Goal: Information Seeking & Learning: Learn about a topic

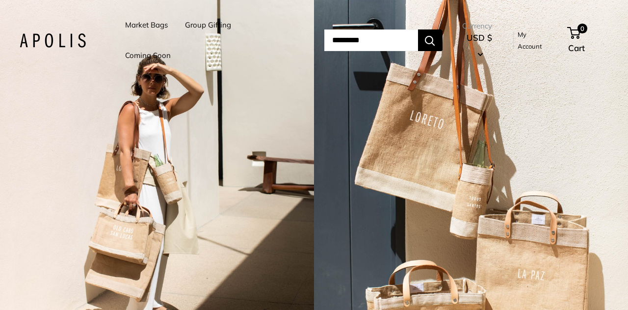
click at [150, 26] on link "Market Bags" at bounding box center [146, 25] width 43 height 14
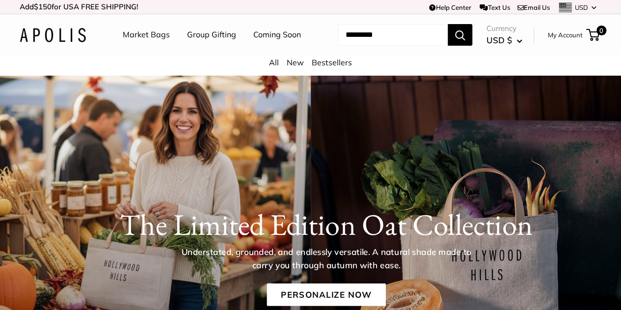
scroll to position [0, 0]
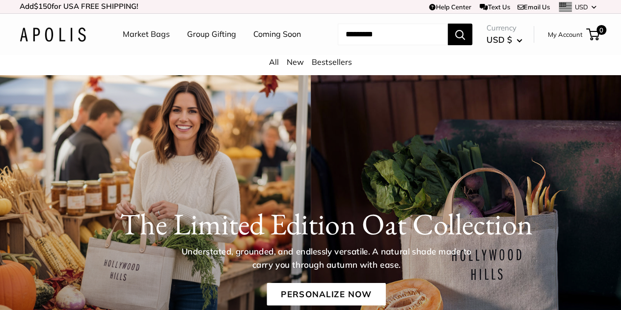
click at [144, 32] on link "Market Bags" at bounding box center [146, 34] width 47 height 15
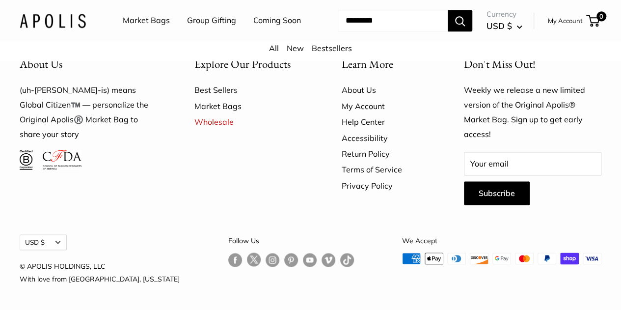
scroll to position [2628, 0]
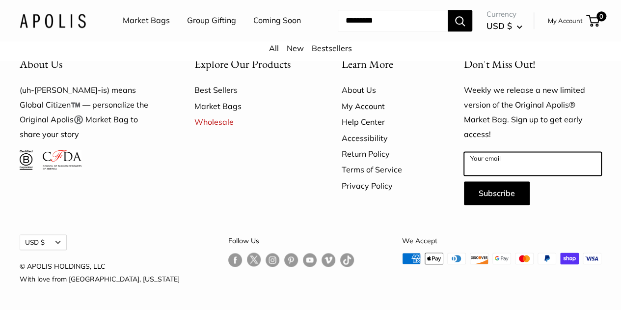
click at [482, 175] on input "Your email" at bounding box center [532, 164] width 137 height 24
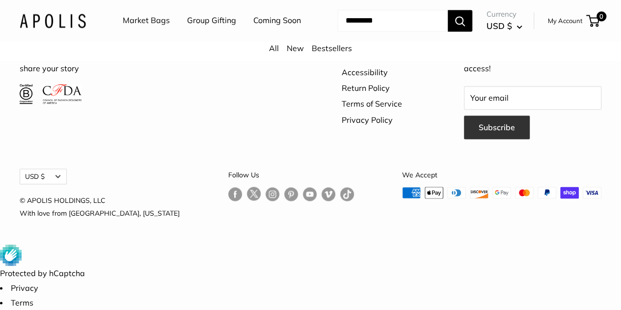
click at [489, 139] on button "Subscribe" at bounding box center [497, 127] width 66 height 24
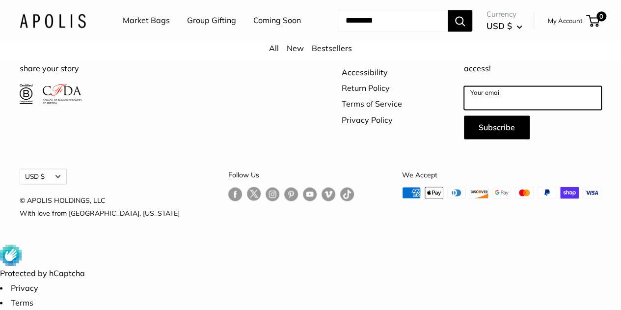
click at [489, 109] on input "Your email" at bounding box center [532, 98] width 137 height 24
type input "**********"
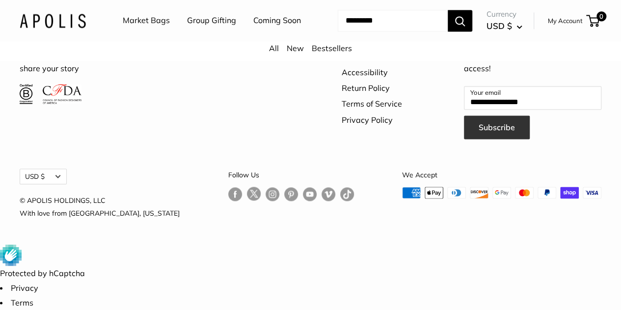
click at [495, 139] on button "Subscribe" at bounding box center [497, 127] width 66 height 24
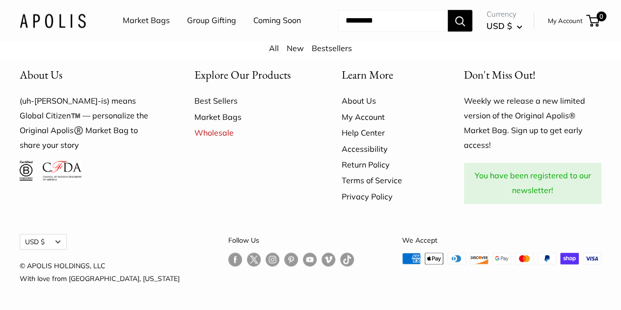
scroll to position [2688, 0]
click at [211, 119] on link "Market Bags" at bounding box center [250, 117] width 113 height 16
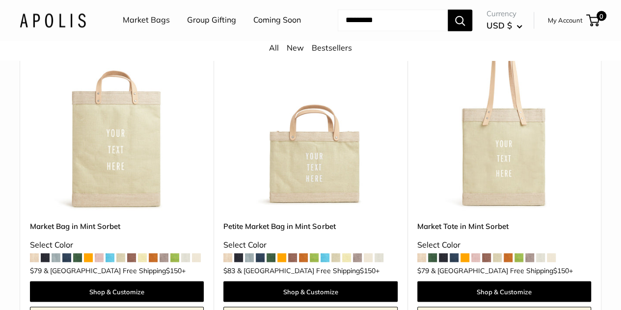
scroll to position [844, 0]
click at [349, 255] on span at bounding box center [346, 257] width 9 height 9
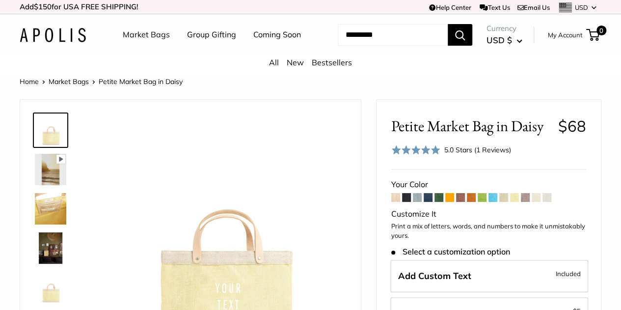
click at [516, 202] on span at bounding box center [514, 197] width 9 height 9
click at [537, 202] on span at bounding box center [536, 197] width 9 height 9
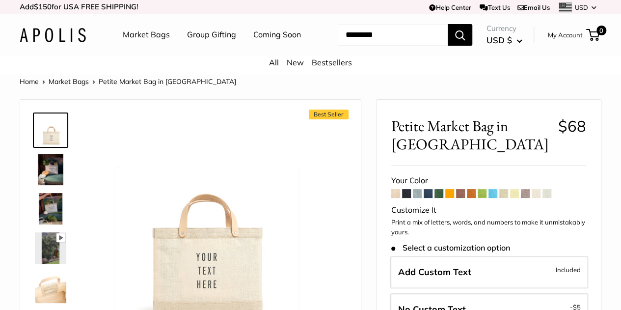
click at [48, 183] on img at bounding box center [50, 169] width 31 height 31
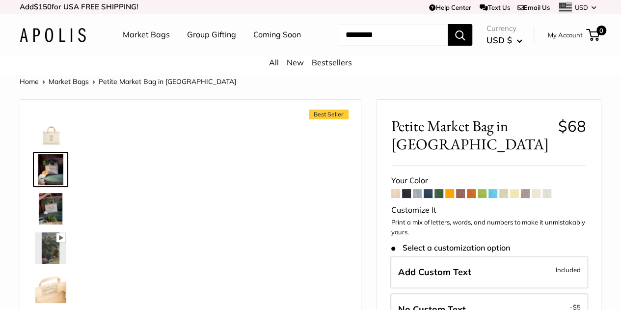
scroll to position [24, 0]
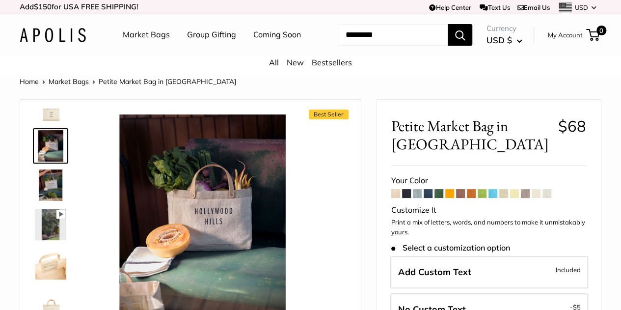
click at [49, 279] on img at bounding box center [50, 263] width 31 height 31
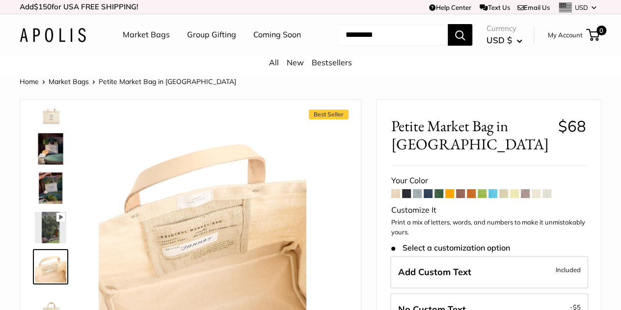
scroll to position [0, 0]
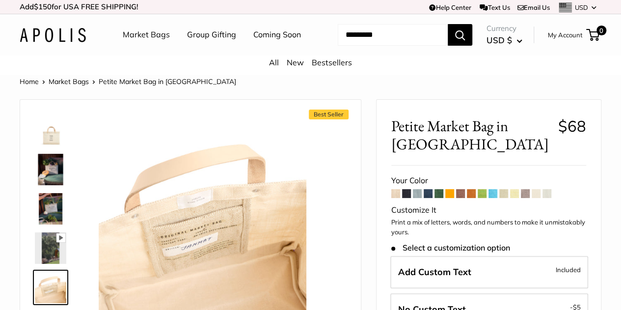
click at [50, 146] on img at bounding box center [50, 129] width 31 height 31
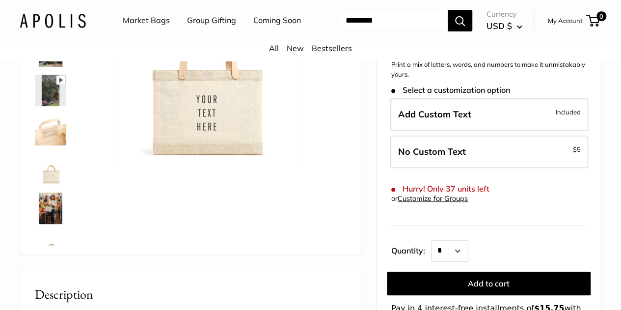
scroll to position [160, 0]
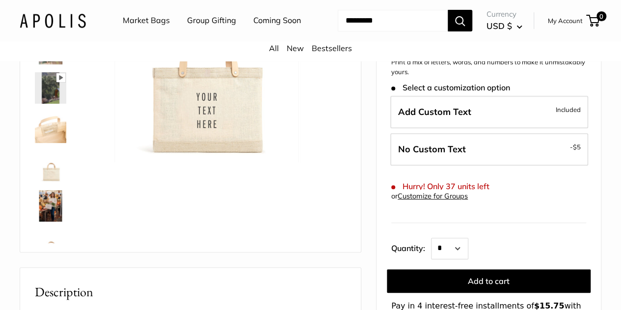
click at [47, 220] on img at bounding box center [50, 205] width 31 height 31
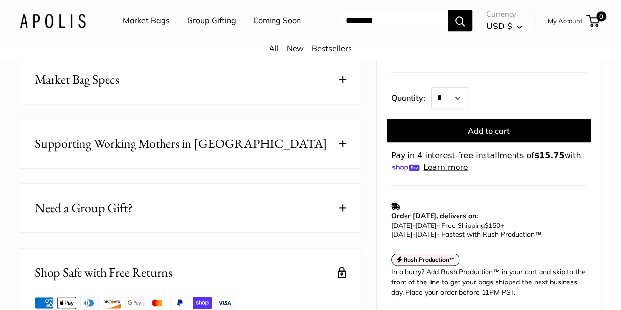
scroll to position [557, 0]
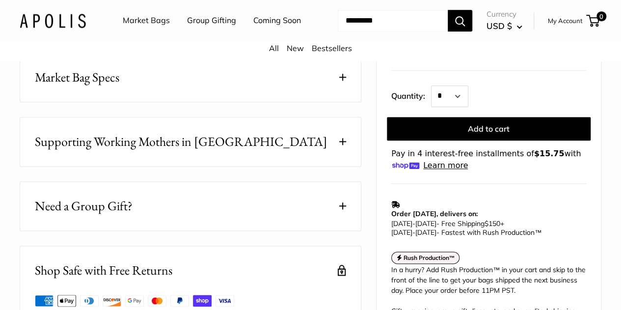
click at [341, 138] on span at bounding box center [342, 141] width 7 height 7
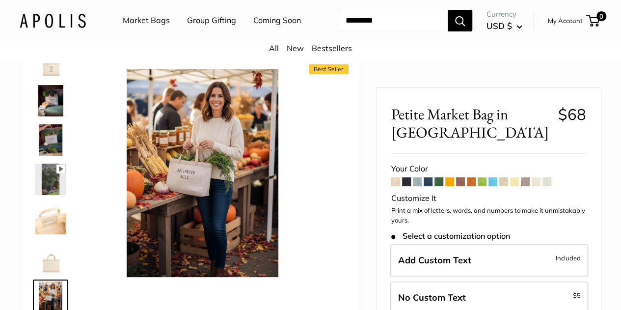
scroll to position [45, 0]
click at [253, 28] on link "Coming Soon" at bounding box center [277, 20] width 48 height 15
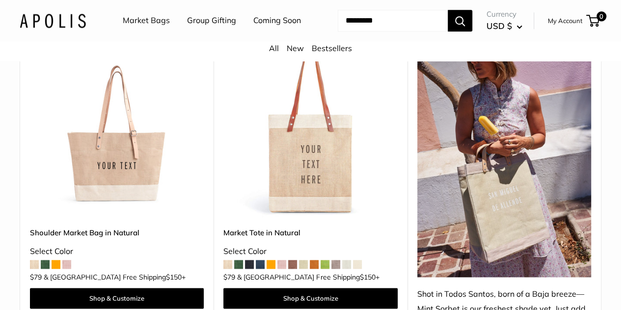
scroll to position [511, 0]
click at [313, 169] on img at bounding box center [310, 130] width 174 height 174
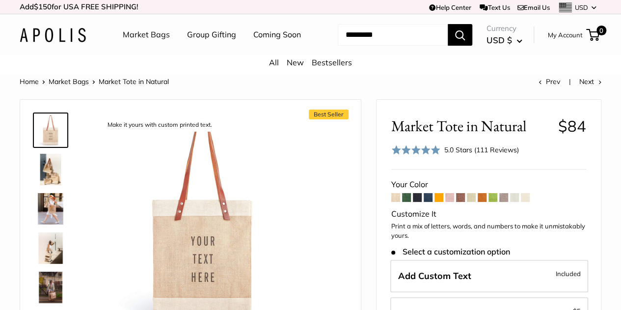
click at [56, 224] on img at bounding box center [50, 208] width 31 height 31
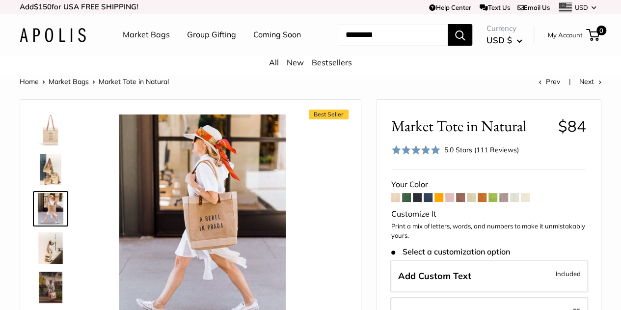
click at [53, 181] on img at bounding box center [50, 169] width 31 height 31
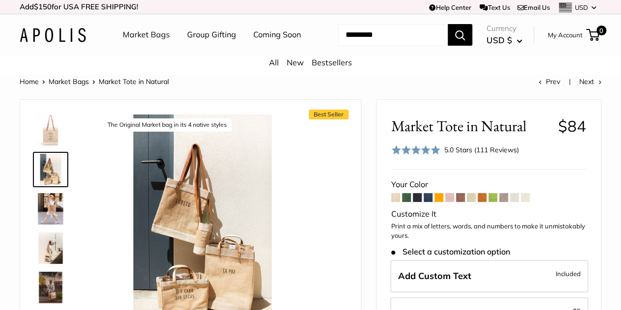
click at [52, 145] on img at bounding box center [50, 129] width 31 height 31
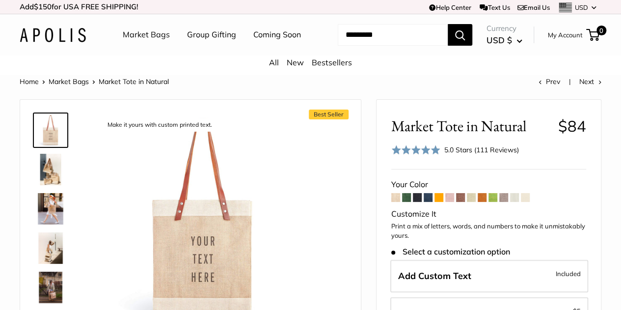
click at [47, 185] on img at bounding box center [50, 169] width 31 height 31
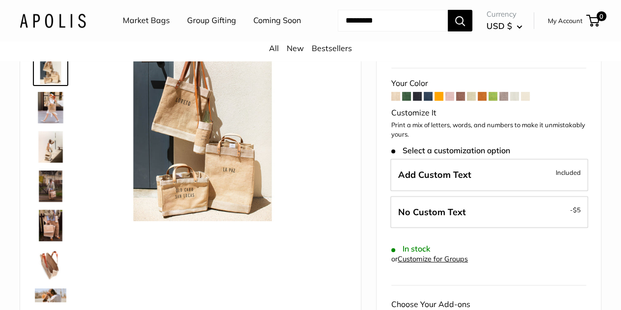
scroll to position [104, 0]
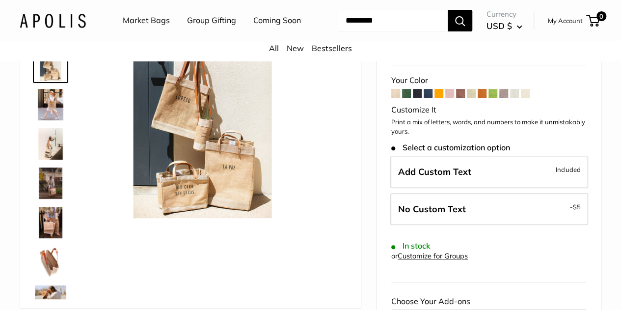
click at [49, 274] on img at bounding box center [50, 261] width 31 height 31
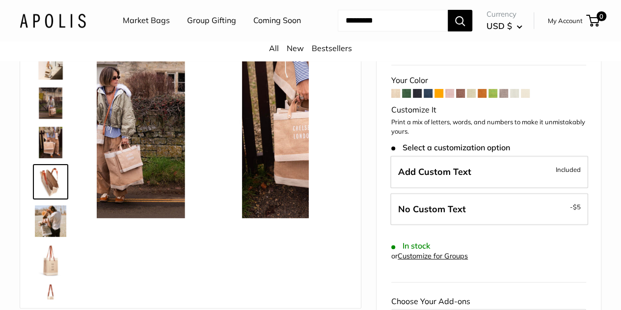
scroll to position [109, 0]
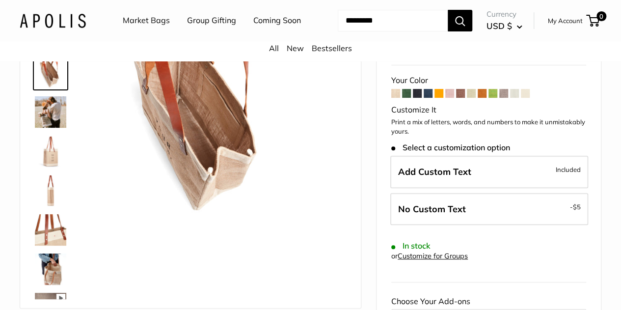
click at [49, 245] on img at bounding box center [50, 229] width 31 height 31
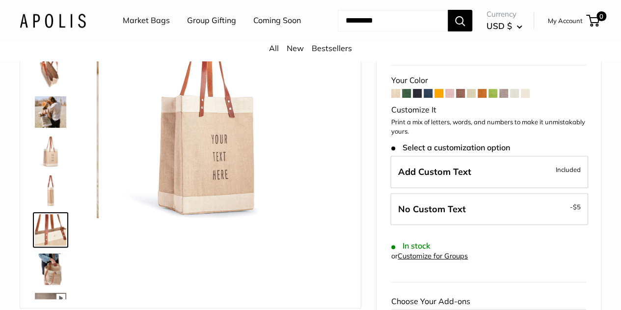
scroll to position [266, 0]
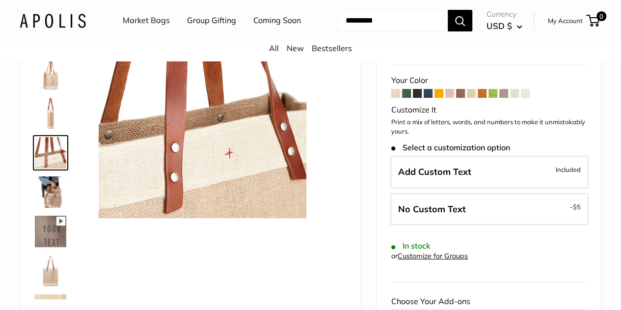
click at [55, 286] on img at bounding box center [50, 270] width 31 height 31
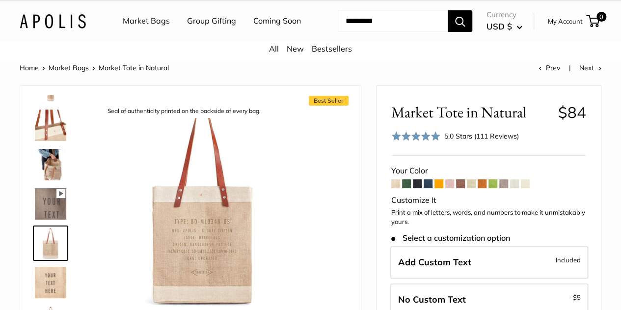
scroll to position [0, 0]
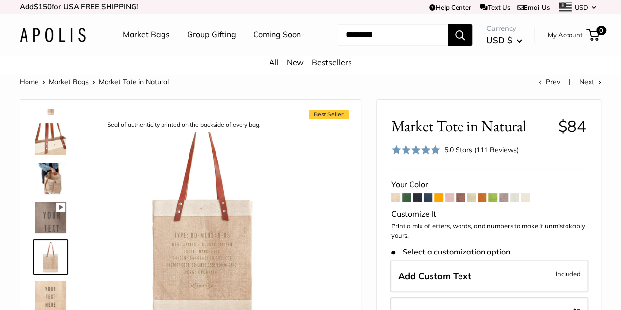
click at [145, 38] on link "Market Bags" at bounding box center [146, 34] width 47 height 15
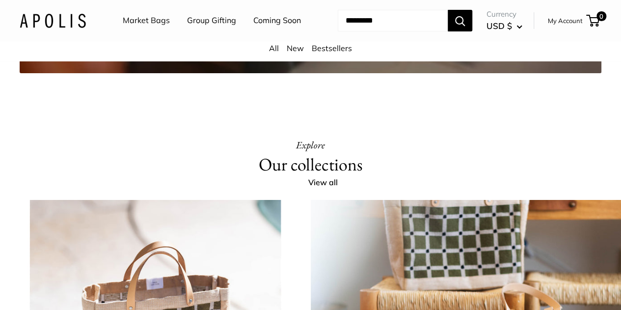
scroll to position [1819, 0]
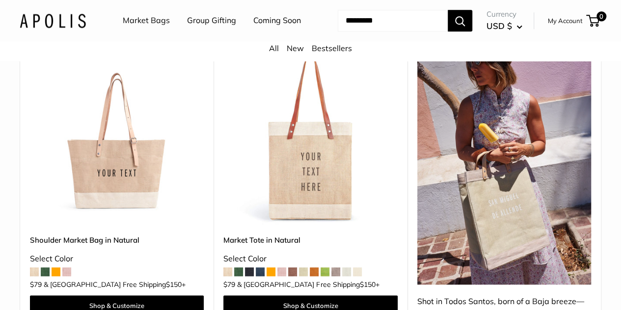
scroll to position [507, 0]
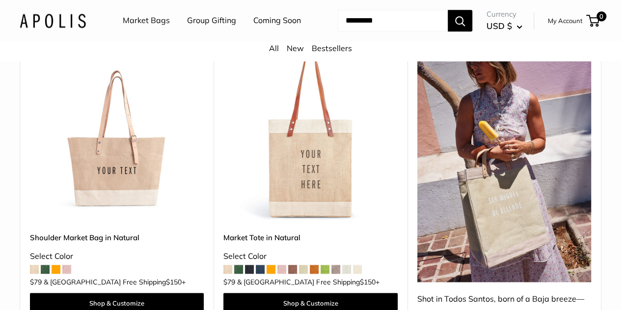
click at [116, 175] on img at bounding box center [117, 135] width 174 height 174
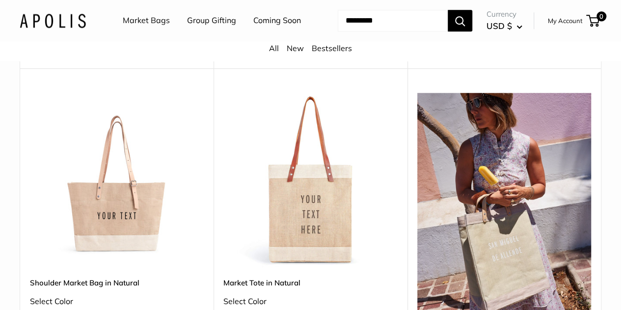
scroll to position [460, 0]
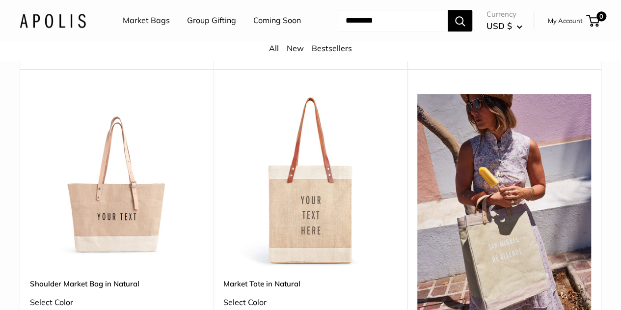
click at [313, 217] on img at bounding box center [310, 181] width 174 height 174
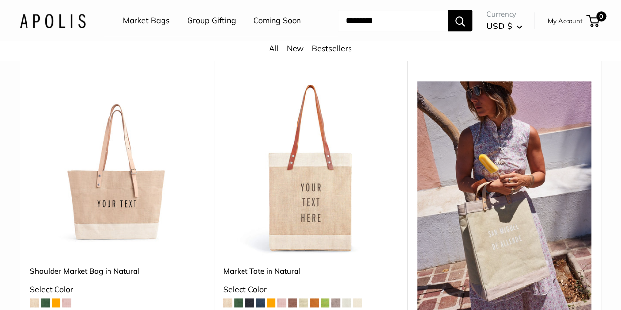
scroll to position [467, 0]
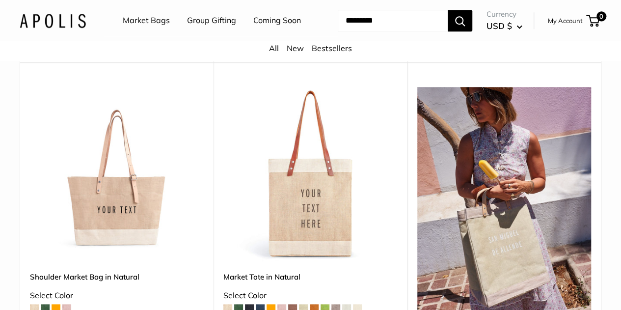
click at [116, 212] on img at bounding box center [117, 174] width 174 height 174
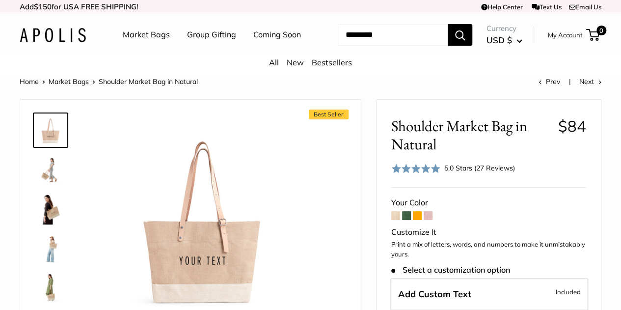
click at [46, 184] on img at bounding box center [50, 169] width 31 height 31
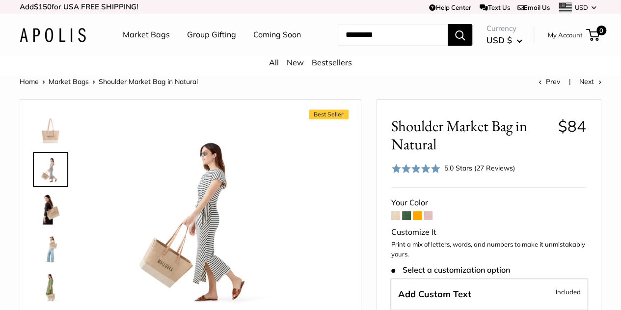
click at [51, 224] on img at bounding box center [50, 208] width 31 height 31
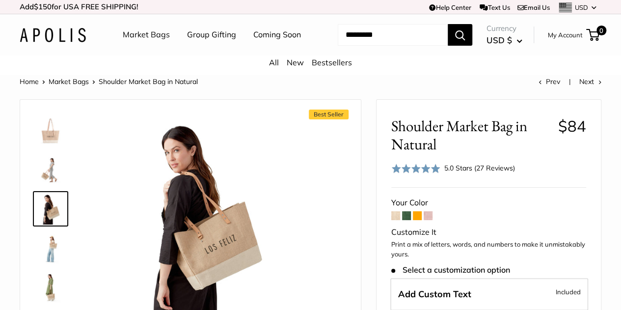
click at [54, 262] on img at bounding box center [50, 247] width 31 height 31
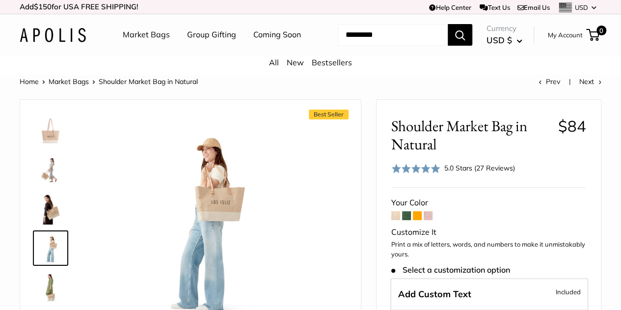
click at [52, 296] on img at bounding box center [50, 286] width 31 height 31
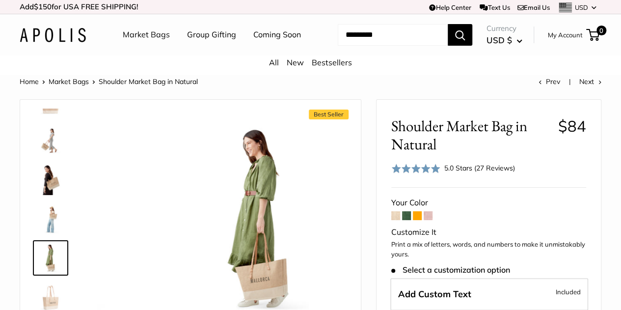
scroll to position [30, 0]
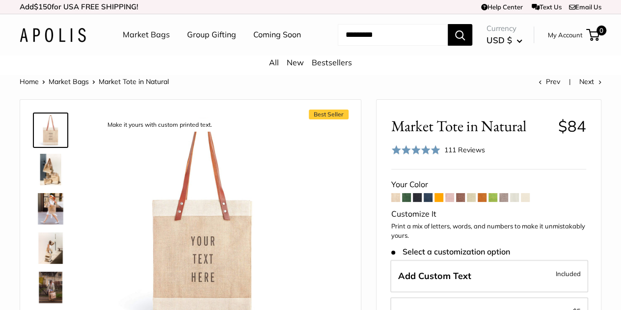
click at [51, 223] on img at bounding box center [50, 208] width 31 height 31
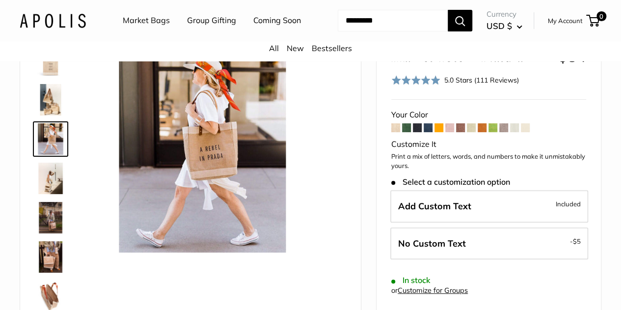
scroll to position [70, 0]
click at [48, 233] on img at bounding box center [50, 216] width 31 height 31
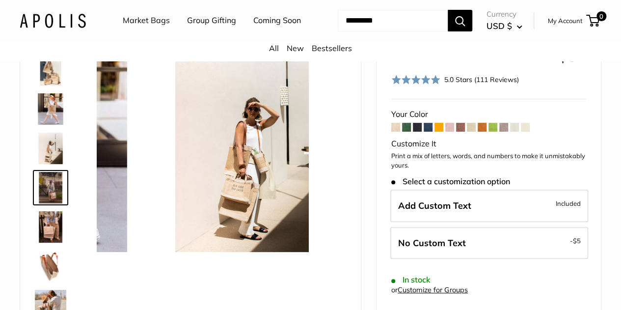
scroll to position [30, 0]
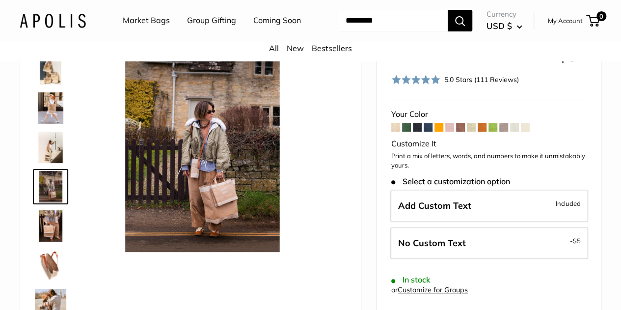
click at [48, 277] on img at bounding box center [50, 264] width 31 height 31
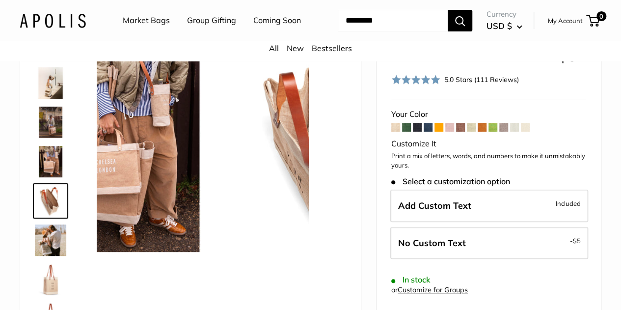
scroll to position [109, 0]
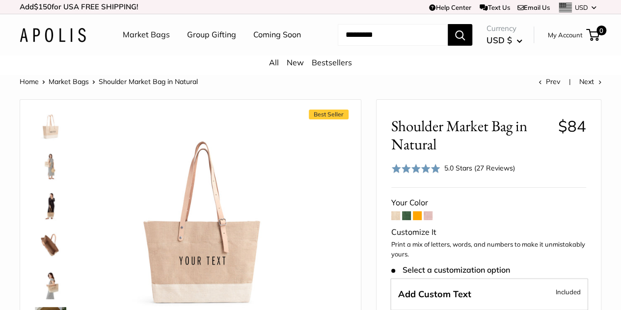
click at [51, 257] on img at bounding box center [50, 243] width 31 height 31
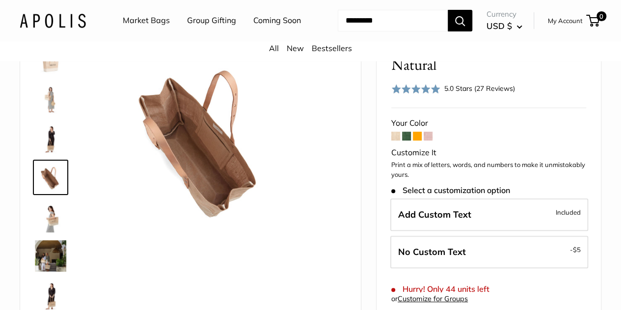
scroll to position [81, 0]
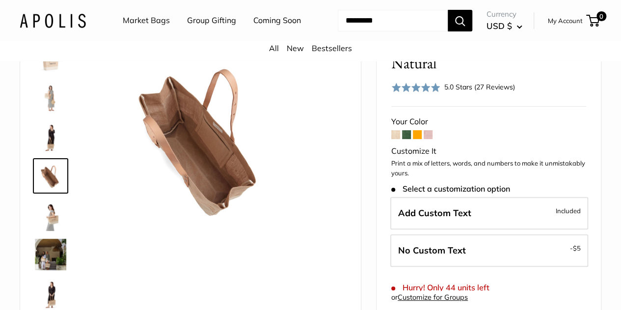
click at [406, 139] on span at bounding box center [406, 134] width 9 height 9
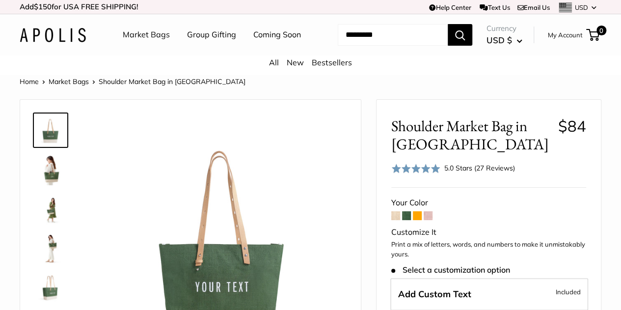
click at [417, 220] on span at bounding box center [417, 215] width 9 height 9
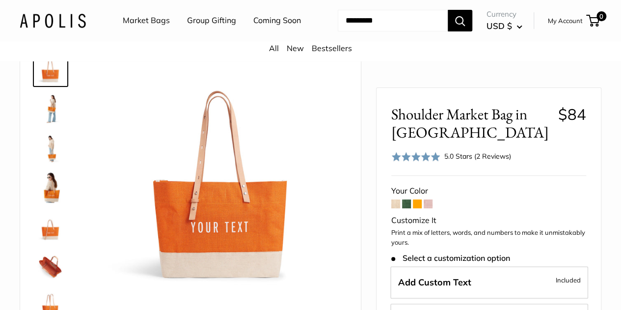
scroll to position [62, 0]
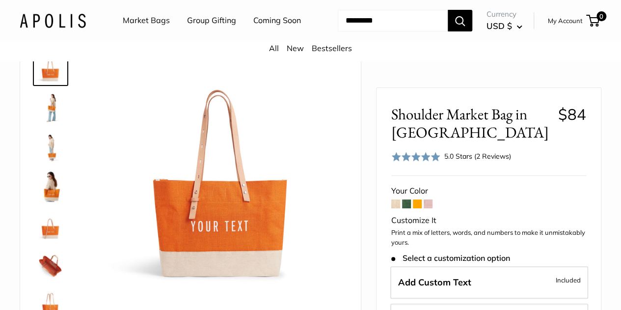
click at [426, 206] on span at bounding box center [428, 203] width 9 height 9
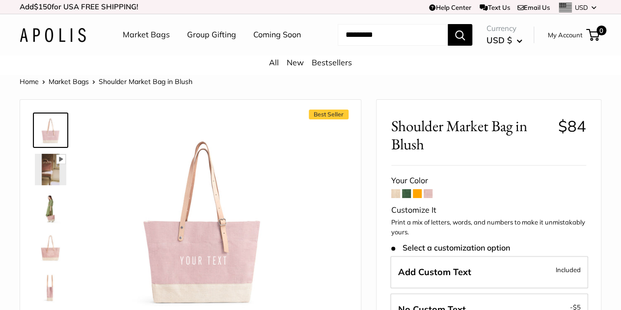
click at [391, 198] on span at bounding box center [395, 193] width 9 height 9
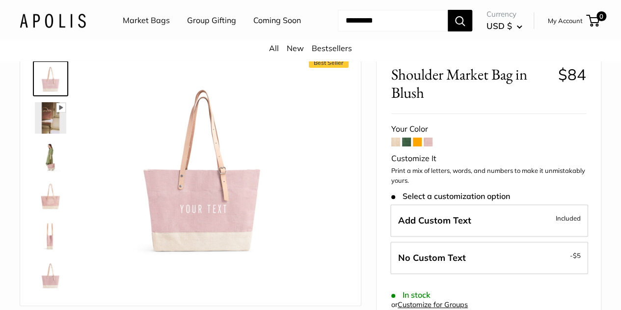
scroll to position [52, 0]
click at [395, 146] on span at bounding box center [395, 141] width 9 height 9
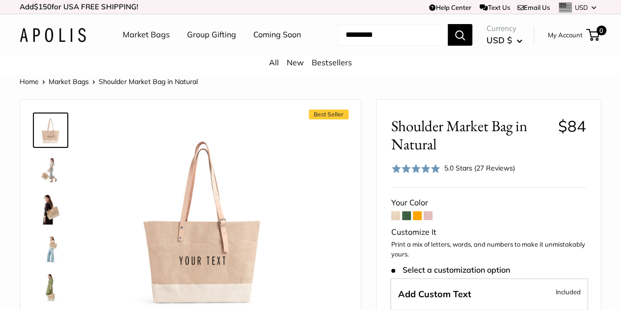
click at [489, 173] on div "5.0 Stars (27 Reviews)" at bounding box center [479, 167] width 71 height 11
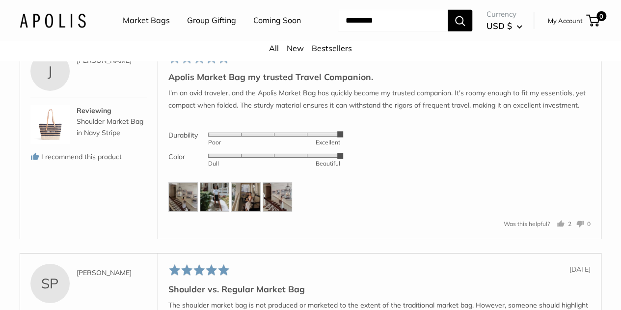
scroll to position [1598, 0]
click at [207, 209] on img at bounding box center [214, 196] width 29 height 29
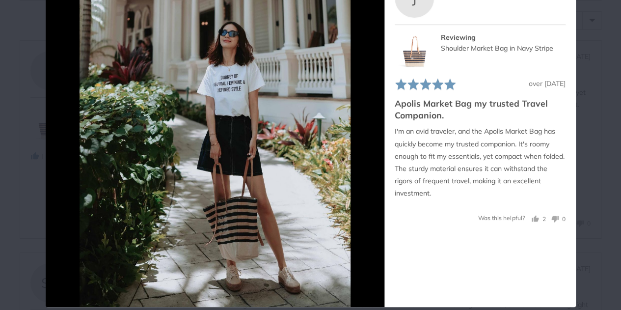
scroll to position [0, 0]
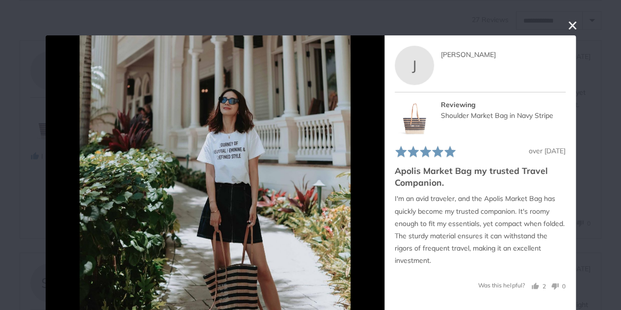
click at [571, 25] on button "close this modal window" at bounding box center [572, 25] width 12 height 12
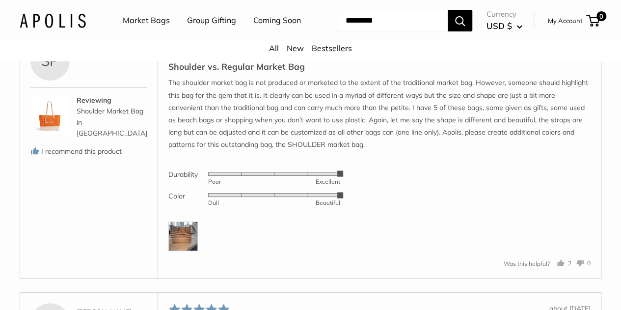
scroll to position [1820, 0]
click at [185, 243] on img at bounding box center [182, 235] width 29 height 29
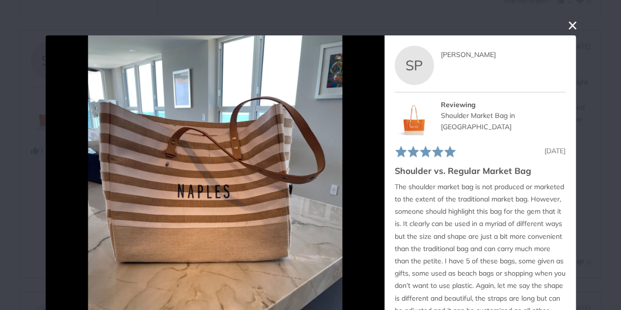
scroll to position [35, 0]
